Goal: Navigation & Orientation: Find specific page/section

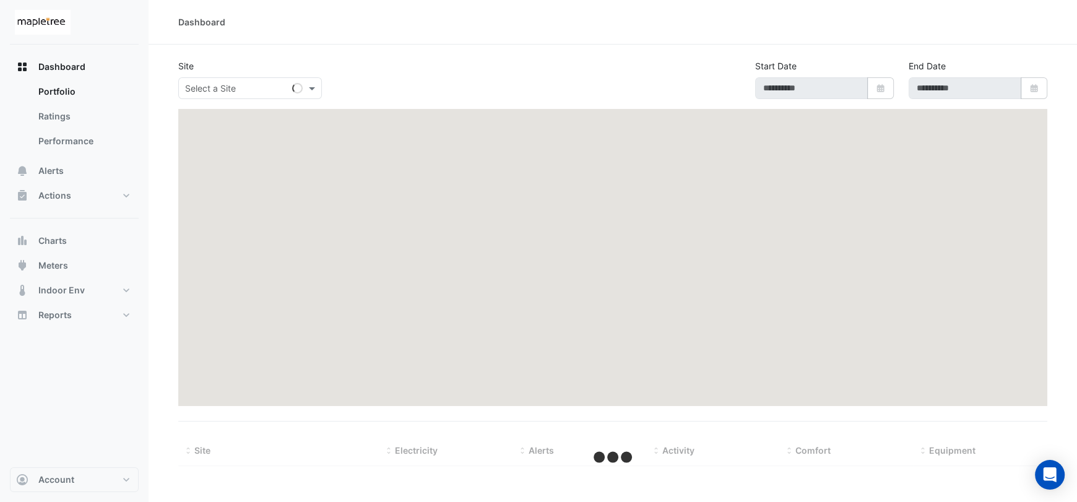
type input "**********"
select select "***"
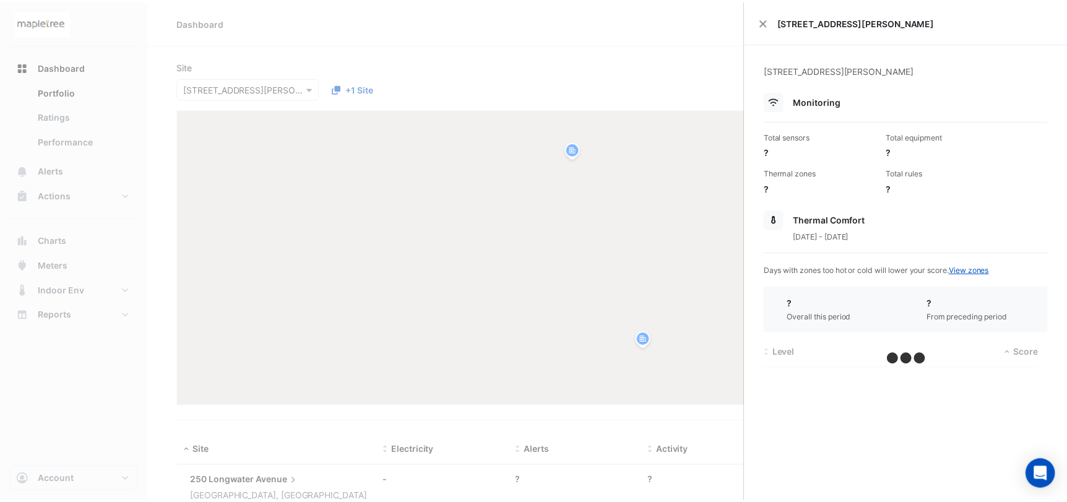
scroll to position [118, 0]
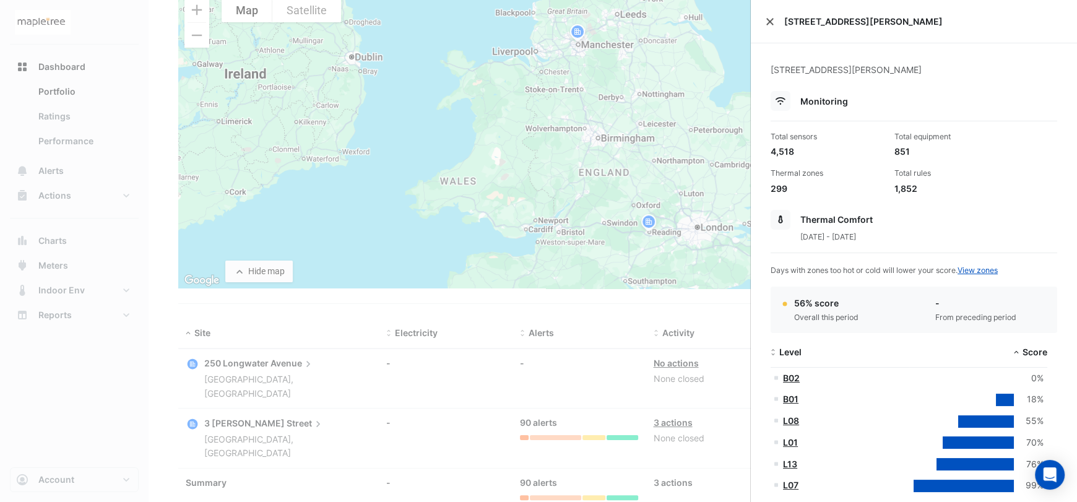
click at [770, 20] on button "Close" at bounding box center [769, 21] width 9 height 9
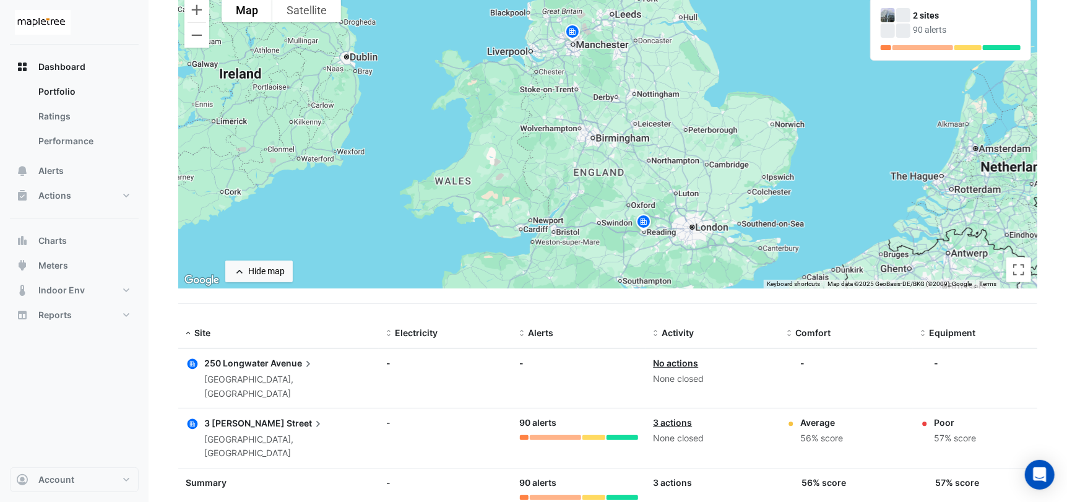
click at [646, 225] on img at bounding box center [644, 224] width 20 height 22
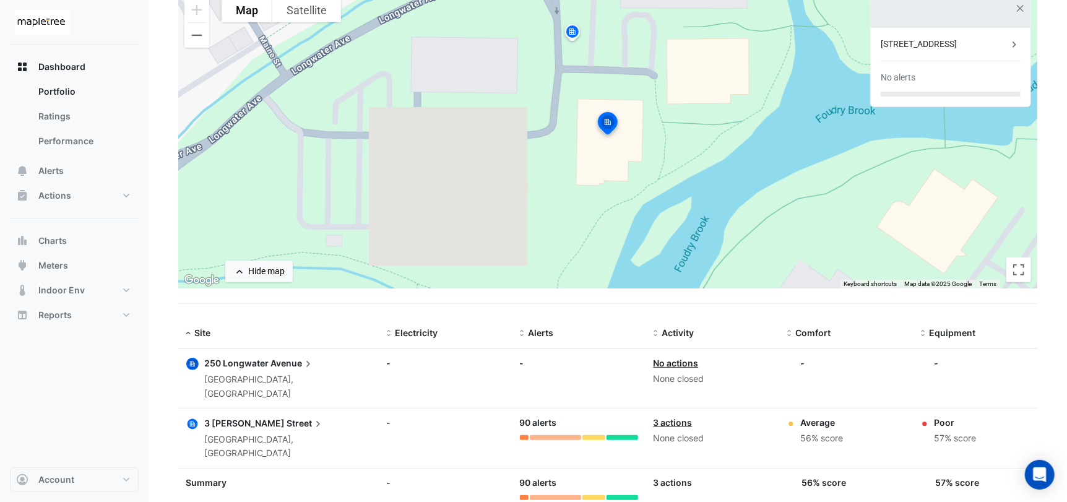
click at [608, 121] on img at bounding box center [607, 125] width 27 height 30
click at [285, 364] on span "Avenue" at bounding box center [292, 363] width 44 height 14
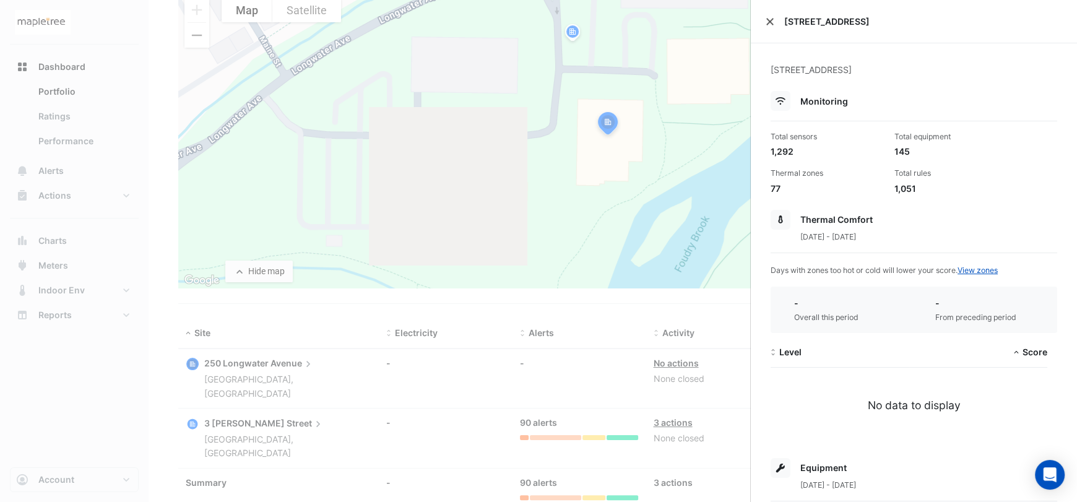
click at [765, 22] on button "Close" at bounding box center [769, 21] width 9 height 9
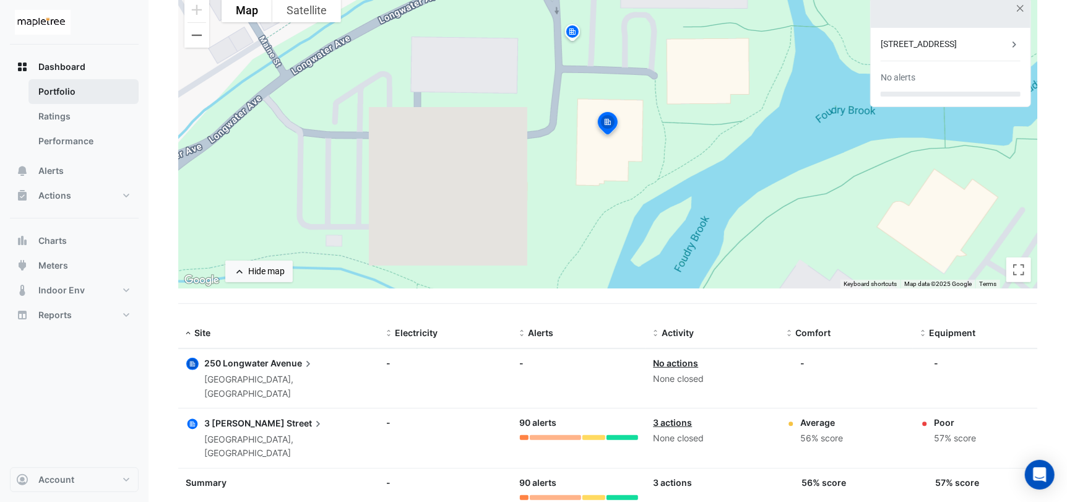
click at [71, 90] on link "Portfolio" at bounding box center [83, 91] width 110 height 25
click at [68, 94] on link "Portfolio" at bounding box center [83, 91] width 110 height 25
click at [61, 62] on span "Dashboard" at bounding box center [61, 67] width 47 height 12
click at [72, 189] on button "Actions" at bounding box center [74, 195] width 129 height 25
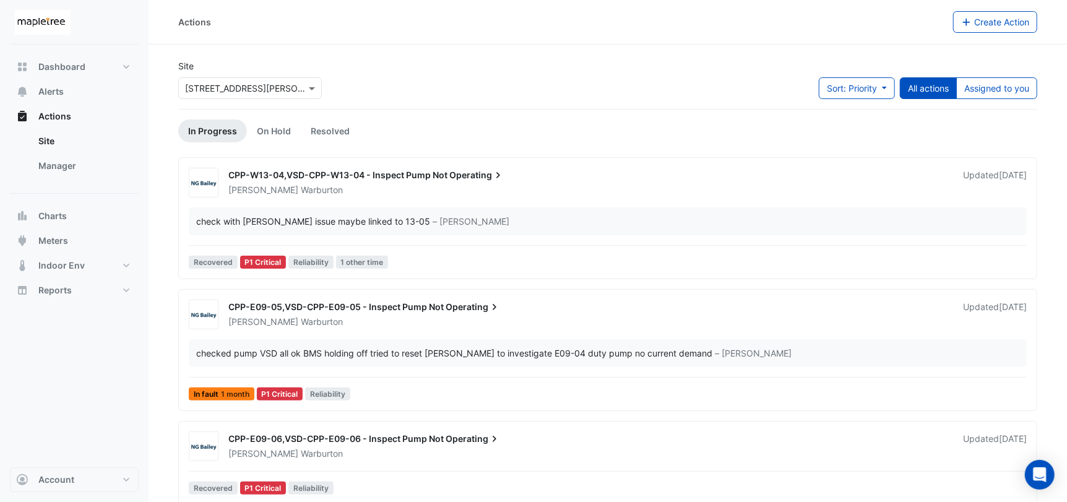
click at [32, 11] on img at bounding box center [43, 22] width 56 height 25
click at [50, 20] on img at bounding box center [43, 22] width 56 height 25
click at [60, 67] on span "Dashboard" at bounding box center [61, 67] width 47 height 12
select select "***"
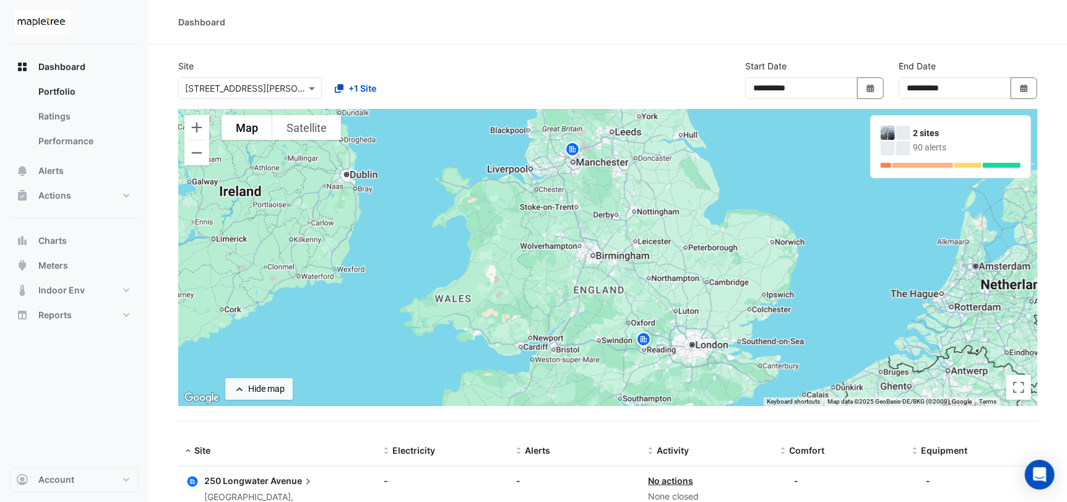
click at [568, 149] on img at bounding box center [572, 151] width 20 height 22
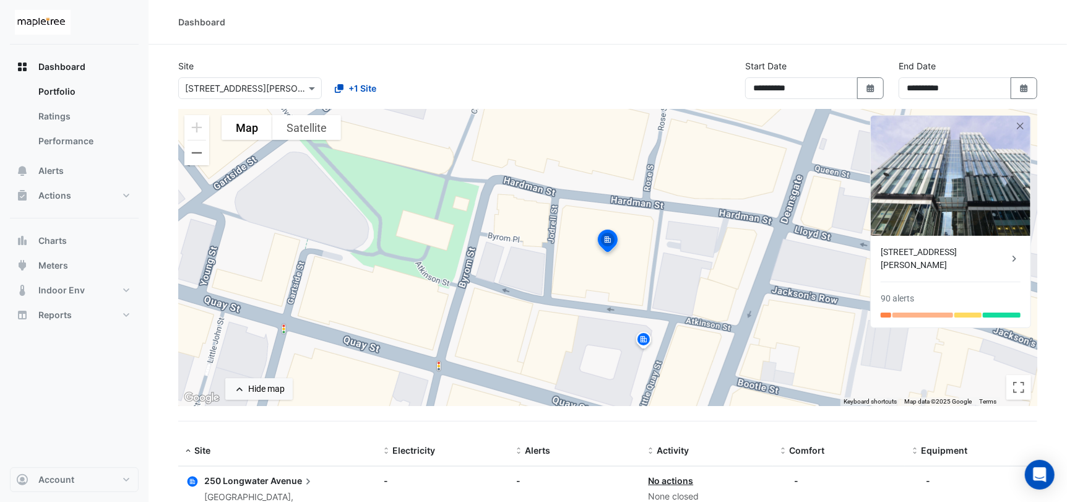
click at [903, 252] on div "3 Hardman Street" at bounding box center [943, 259] width 127 height 26
